Goal: Information Seeking & Learning: Check status

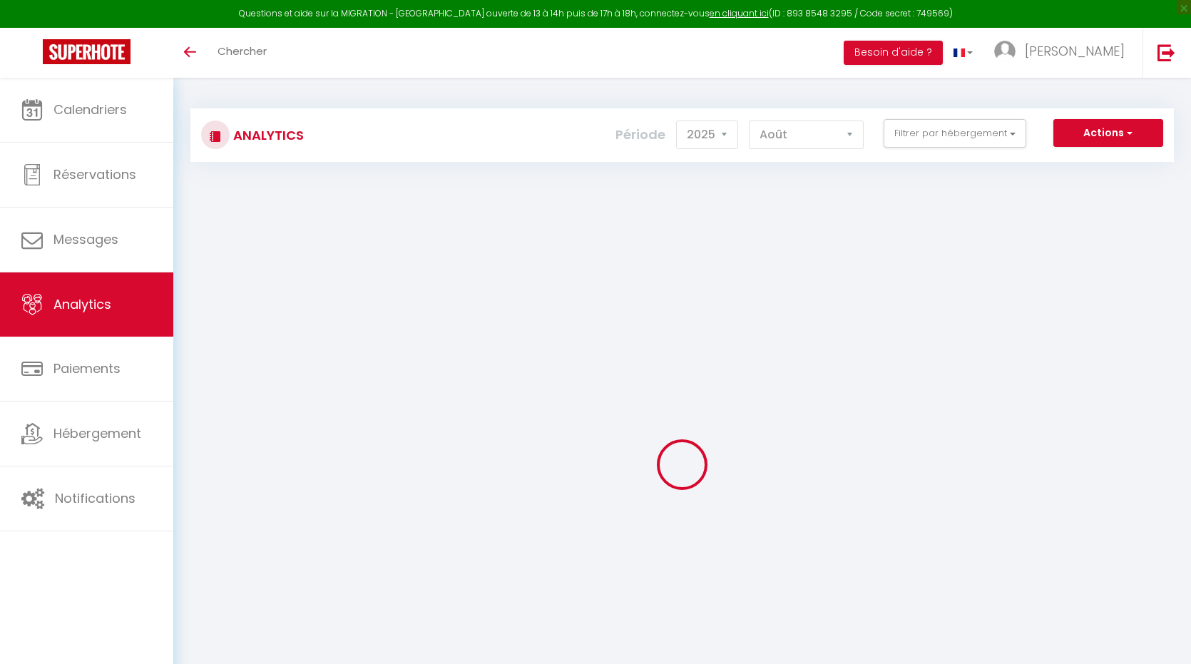
select select "2025"
select select "8"
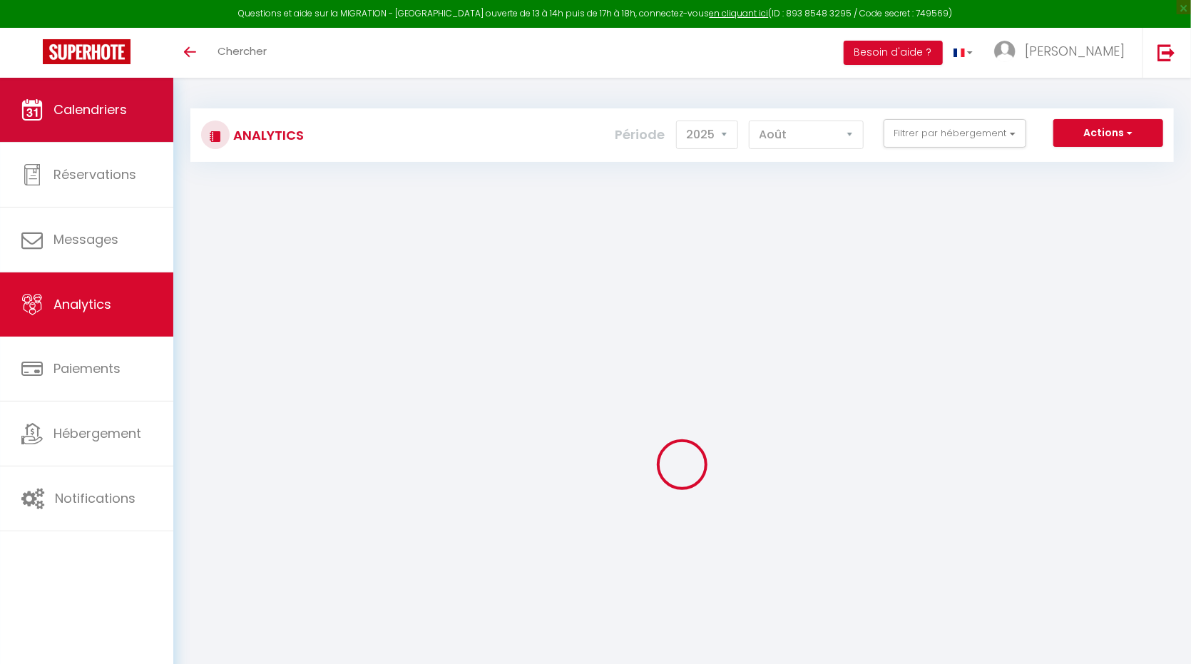
click at [86, 112] on span "Calendriers" at bounding box center [90, 110] width 73 height 18
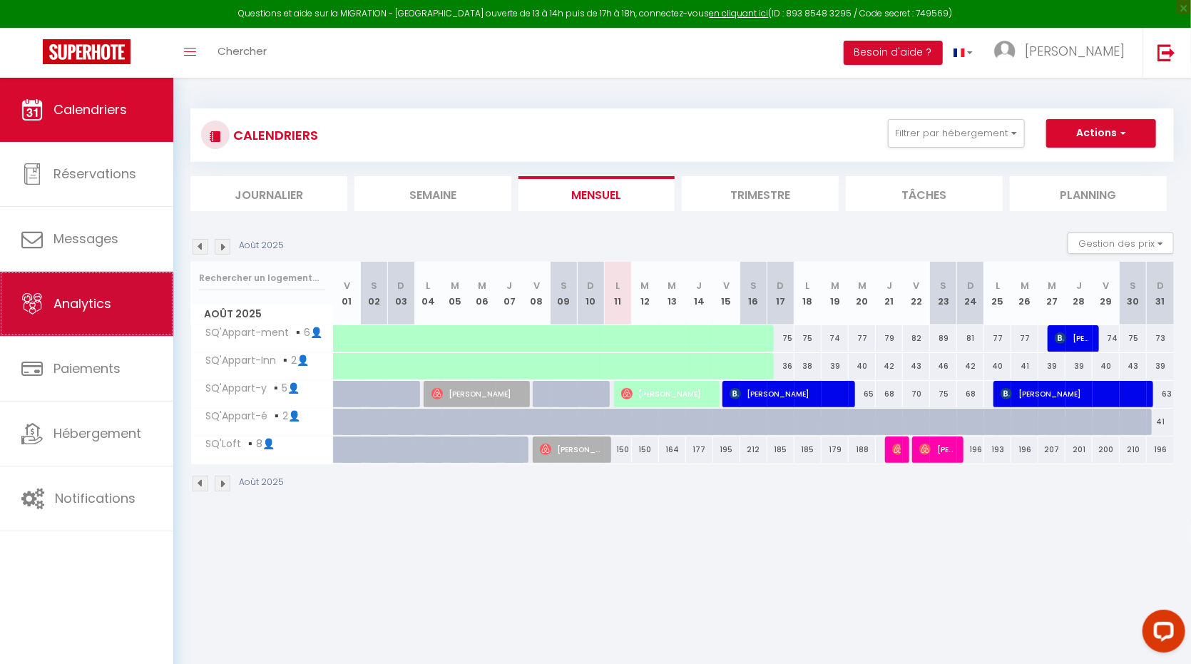
click at [88, 310] on span "Analytics" at bounding box center [83, 304] width 58 height 18
select select "2025"
select select "8"
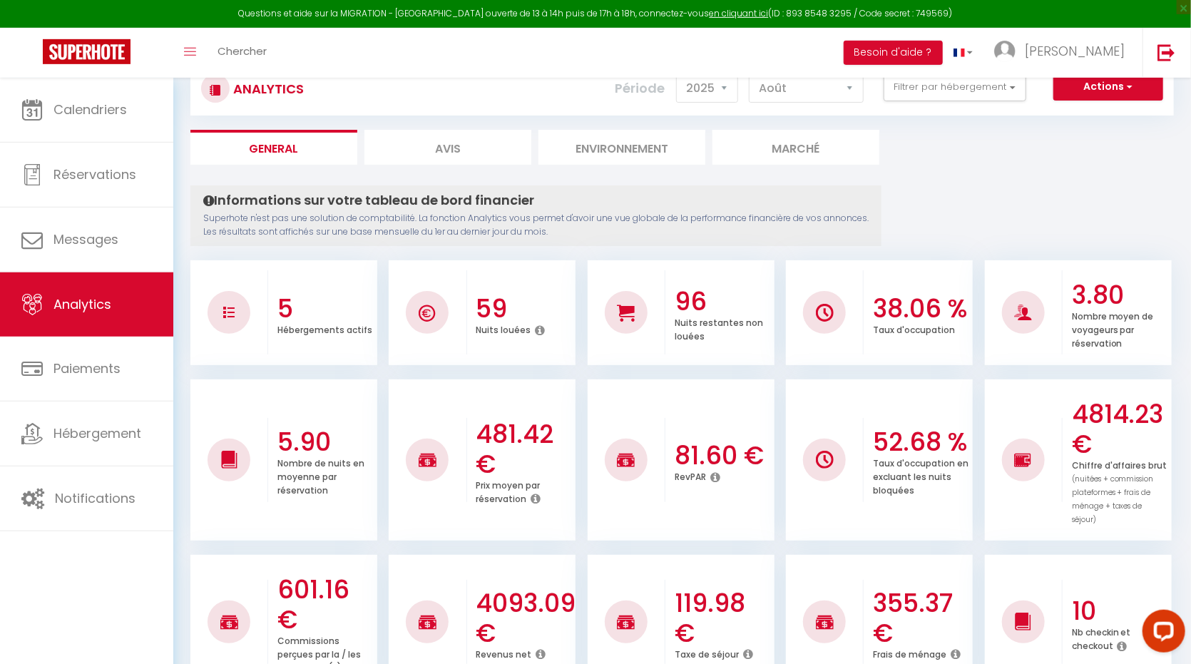
scroll to position [39, 0]
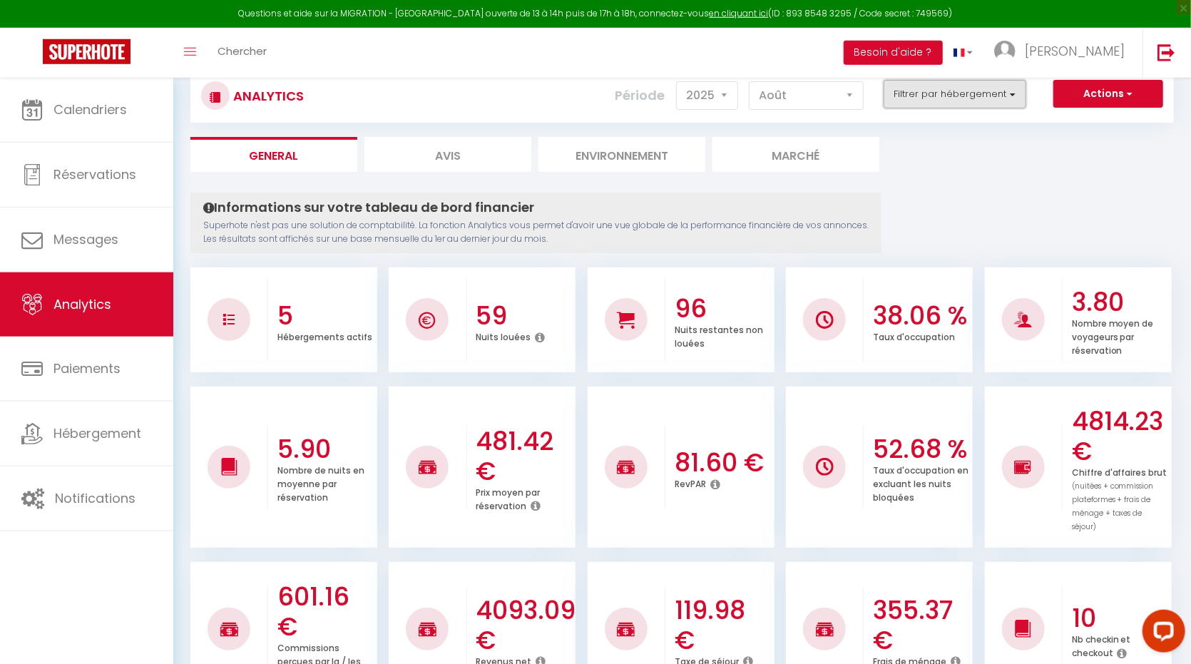
click at [941, 102] on button "Filtrer par hébergement" at bounding box center [955, 94] width 143 height 29
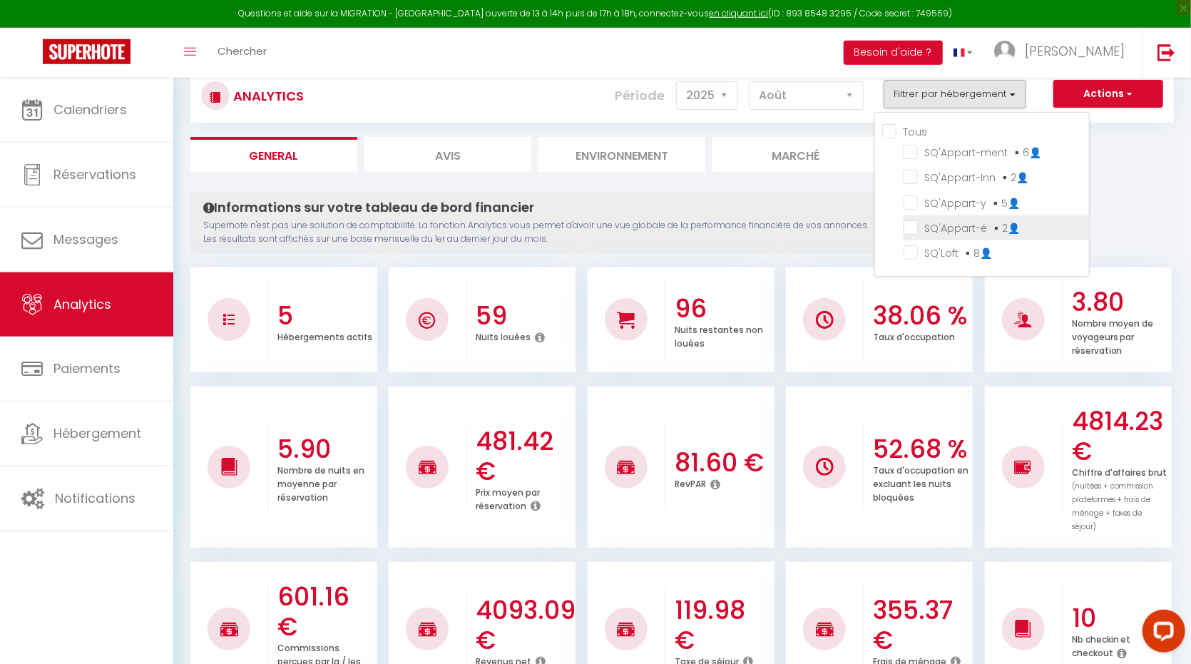
click at [922, 231] on ▪️2👤 "checkbox" at bounding box center [996, 227] width 185 height 14
checkbox ▪️2👤 "true"
checkbox ▪️6👤 "false"
checkbox ▪️2👤 "false"
checkbox ▪️5👤 "false"
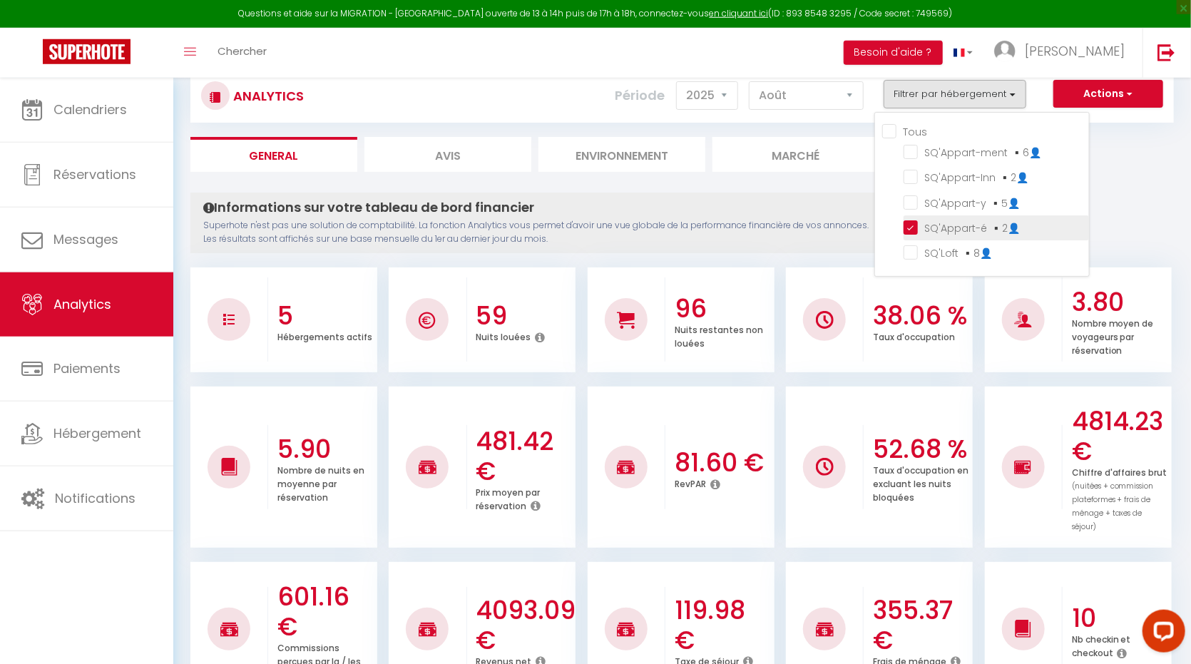
checkbox ▪️8👤 "false"
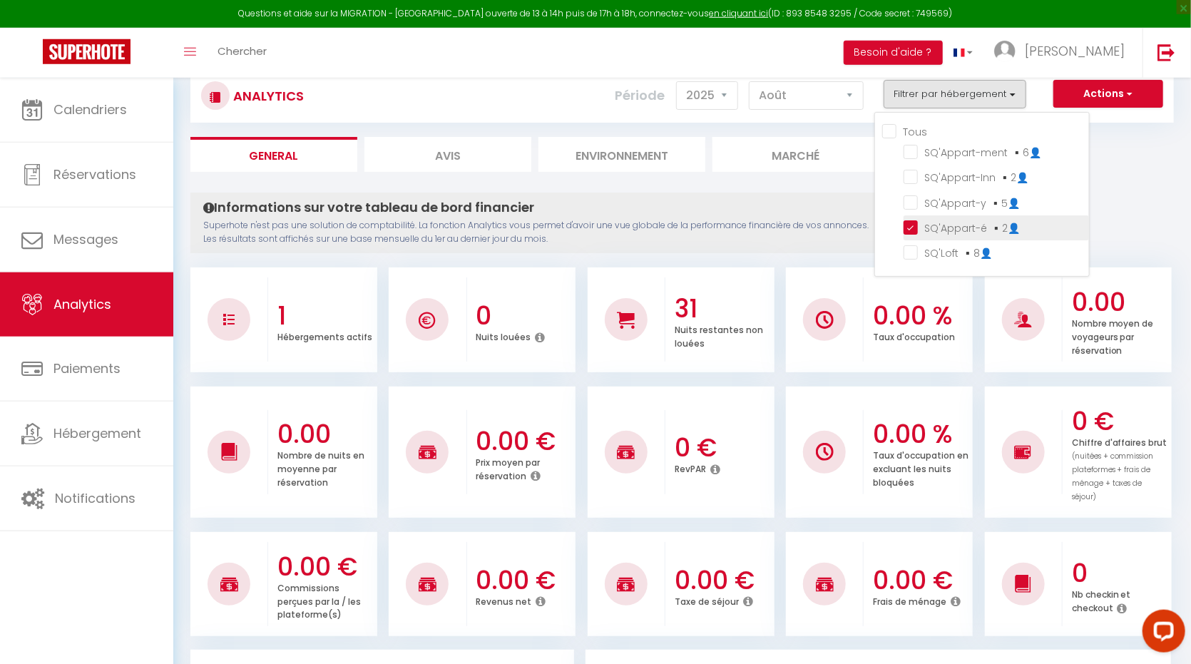
checkbox ▪️6👤 "false"
checkbox ▪️2👤 "false"
checkbox ▪️5👤 "false"
checkbox ▪️8👤 "false"
click at [917, 192] on li "SQ'Appart-y ▪️5👤" at bounding box center [996, 202] width 185 height 25
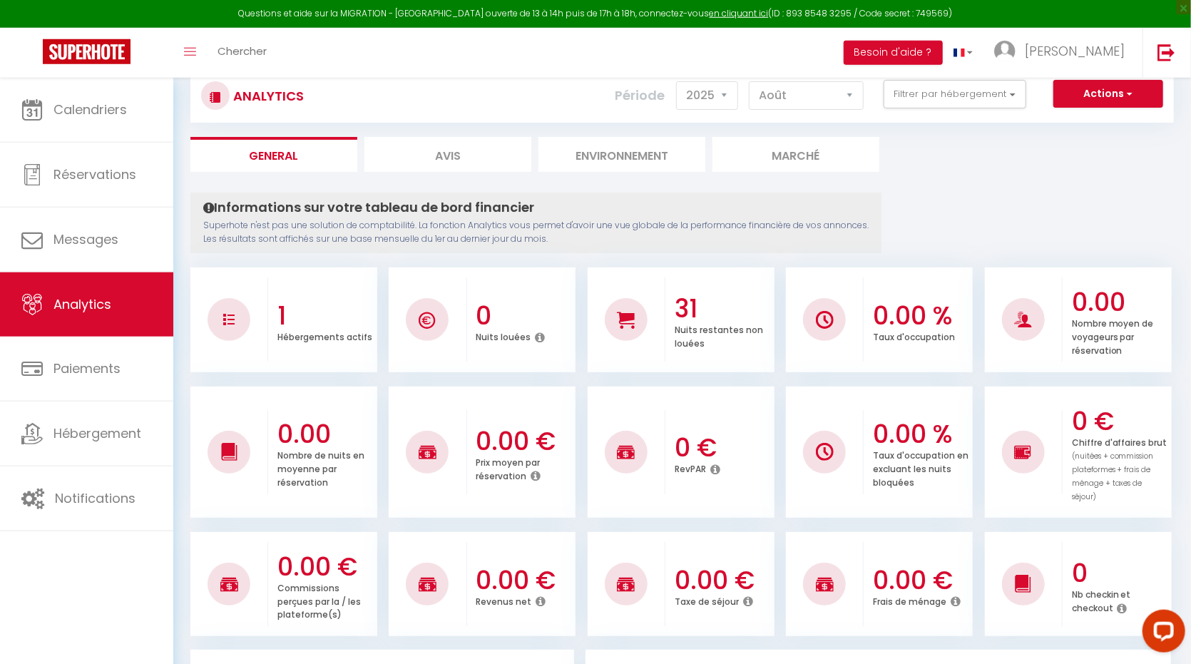
click at [929, 111] on div "Actions Génération SuperConciergerie Génération SuperAnalyzer Génération SuperE…" at bounding box center [764, 96] width 818 height 32
click at [918, 99] on button "Filtrer par hébergement" at bounding box center [955, 94] width 143 height 29
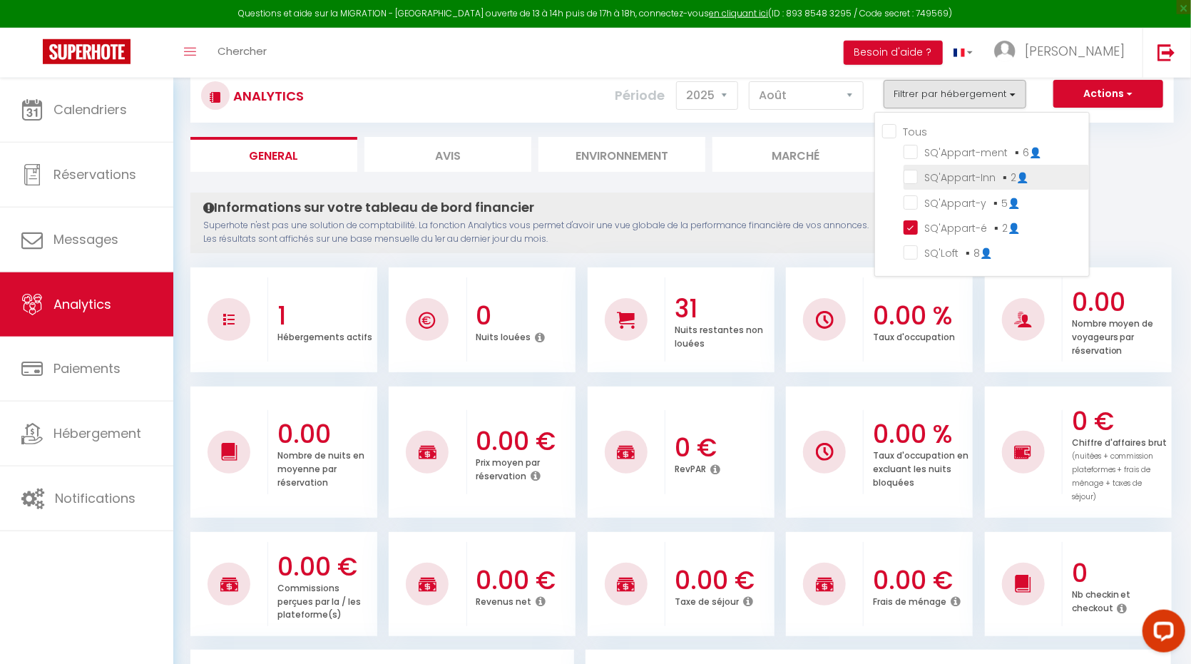
click at [915, 175] on ▪️2👤 "checkbox" at bounding box center [996, 176] width 185 height 14
checkbox ▪️2👤 "true"
checkbox ▪️6👤 "false"
checkbox ▪️5👤 "false"
checkbox ▪️8👤 "false"
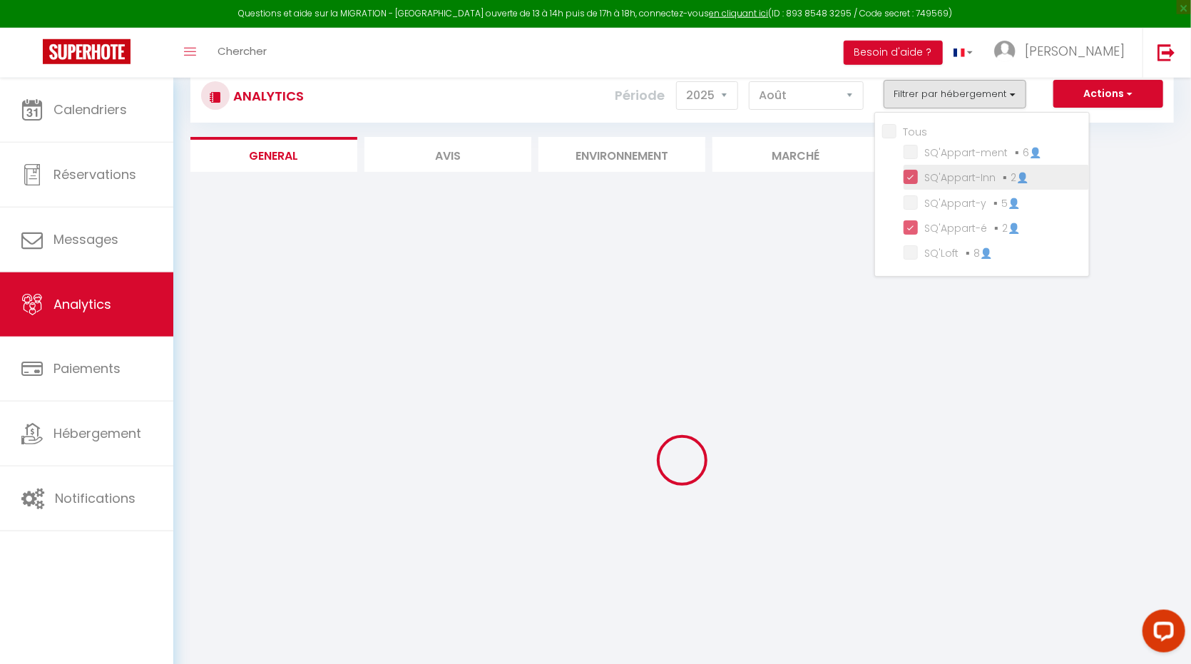
checkbox ▪️6👤 "false"
checkbox ▪️5👤 "false"
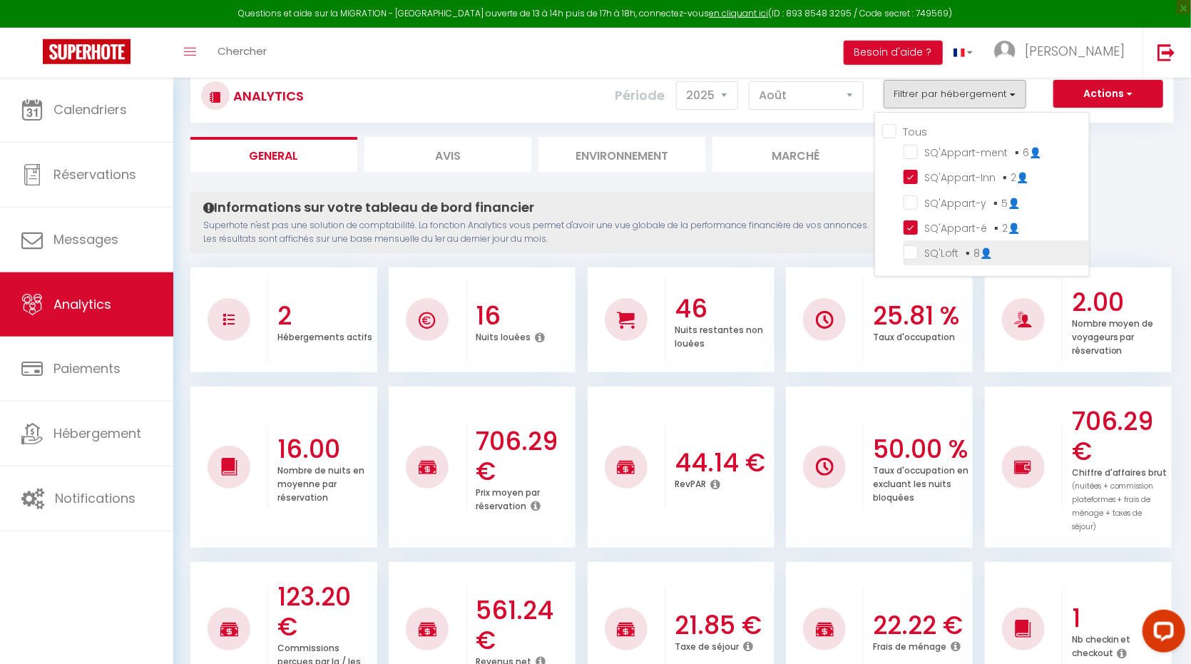
click at [914, 250] on ▪️8👤 "checkbox" at bounding box center [996, 252] width 185 height 14
checkbox ▪️8👤 "true"
checkbox ▪️6👤 "false"
checkbox ▪️5👤 "false"
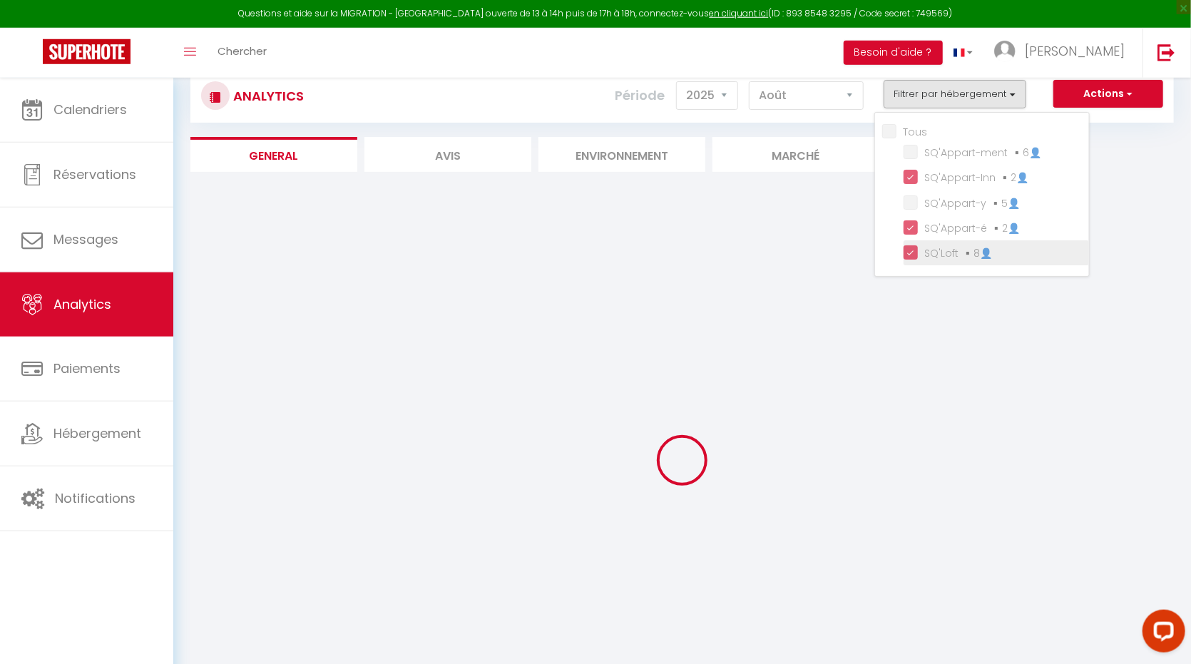
checkbox ▪️6👤 "false"
checkbox ▪️5👤 "false"
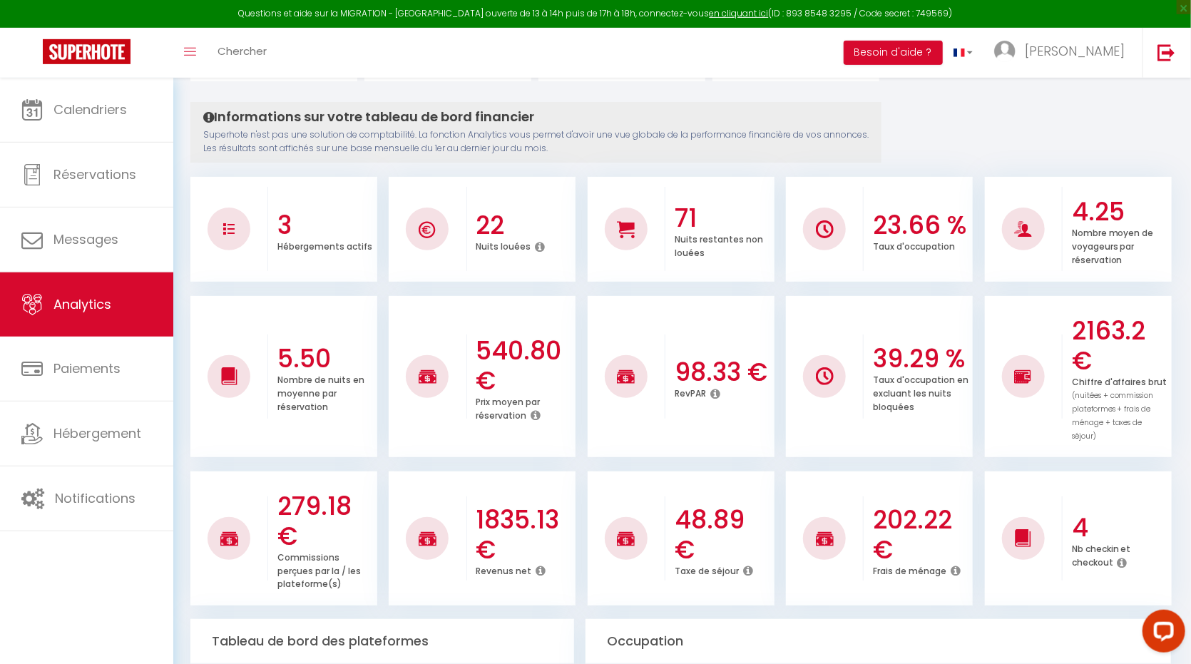
scroll to position [131, 0]
drag, startPoint x: 1069, startPoint y: 324, endPoint x: 1167, endPoint y: 338, distance: 98.8
click at [1167, 338] on div "2163.2 € Chiffre d'affaires brut (nuitées + commission plateformes + frais de m…" at bounding box center [1117, 375] width 109 height 161
drag, startPoint x: 473, startPoint y: 502, endPoint x: 576, endPoint y: 518, distance: 104.0
click at [576, 518] on div "1835.13 € Revenus net" at bounding box center [521, 538] width 109 height 108
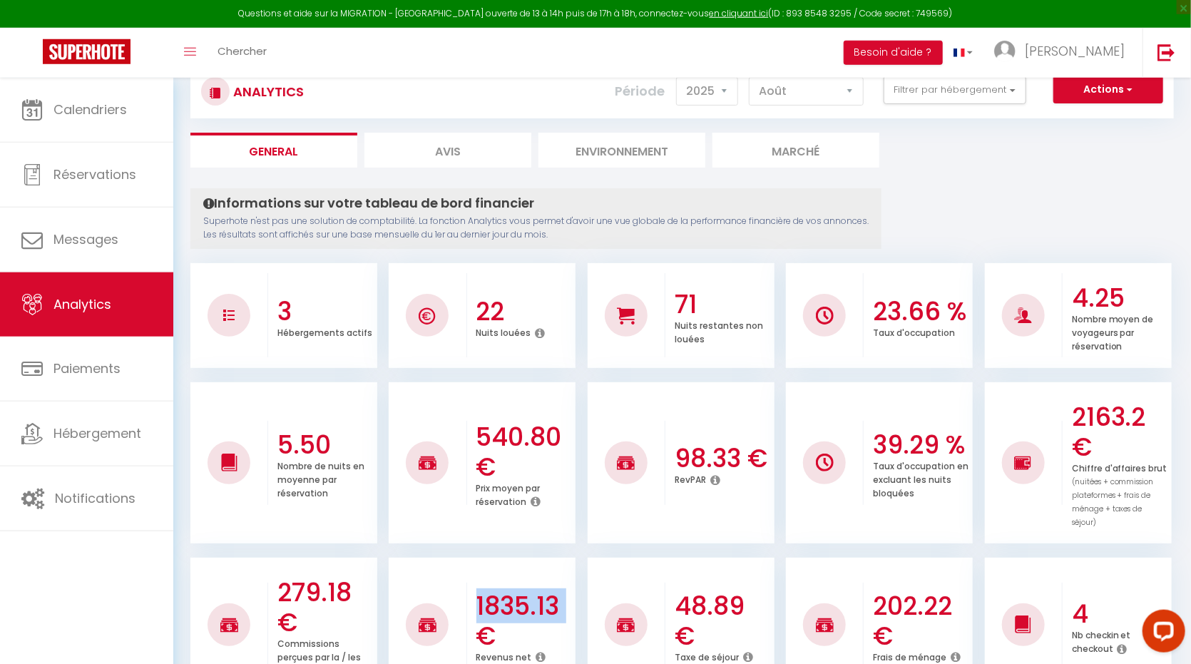
scroll to position [0, 0]
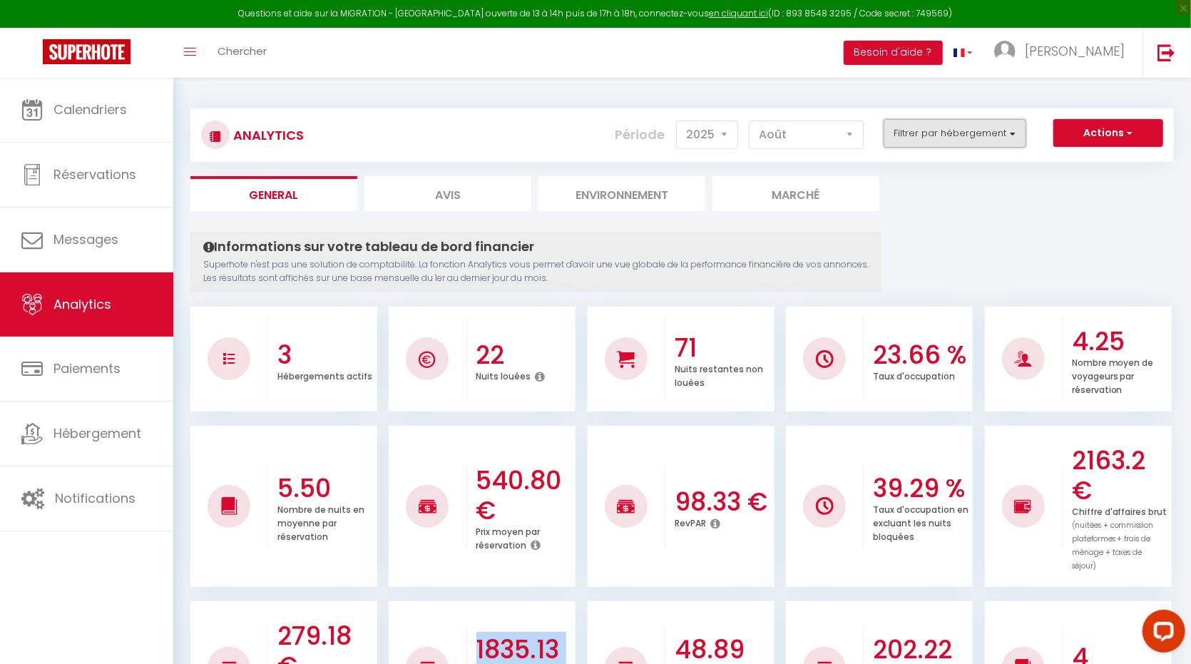
click at [974, 138] on button "Filtrer par hébergement" at bounding box center [955, 133] width 143 height 29
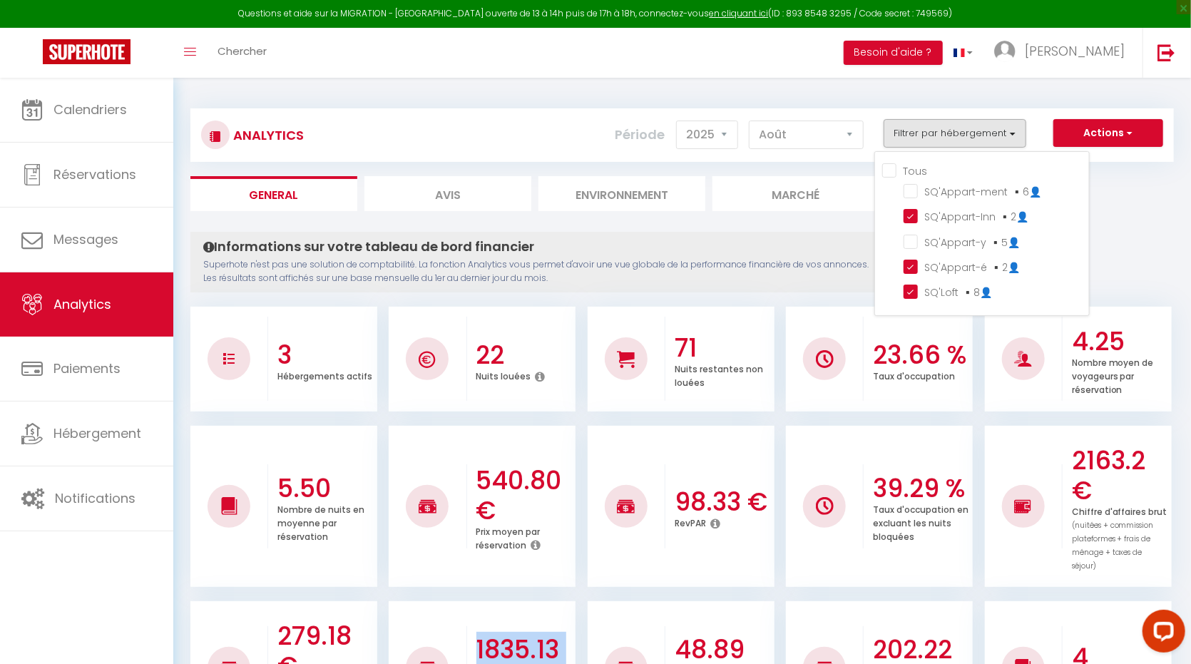
click at [890, 169] on input "Tous" at bounding box center [986, 170] width 207 height 14
checkbox input "true"
checkbox ▪️6👤 "true"
checkbox ▪️5👤 "true"
